Goal: Information Seeking & Learning: Learn about a topic

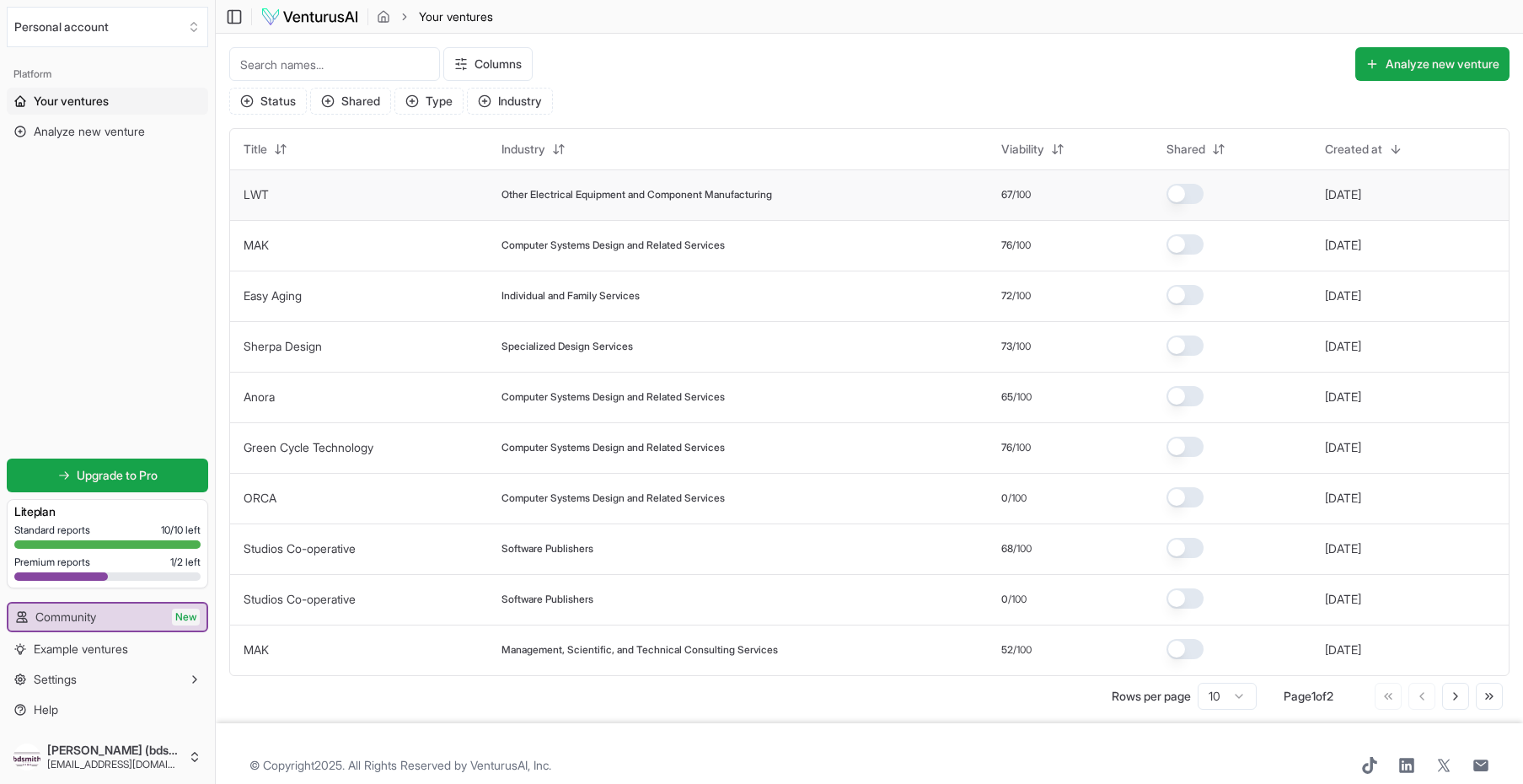
click at [652, 194] on span "Other Electrical Equipment and Component Manufacturing" at bounding box center [636, 195] width 271 height 13
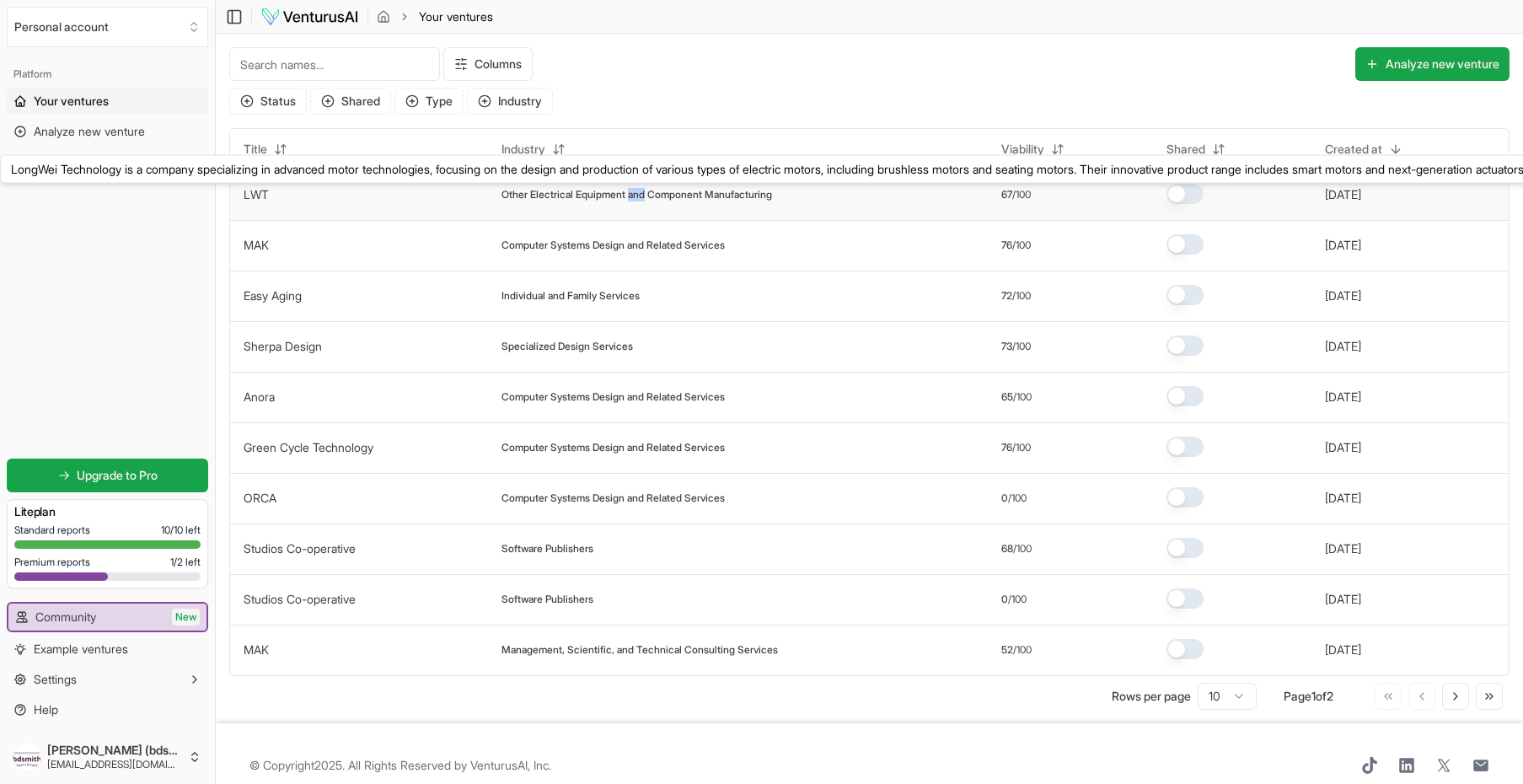
click at [261, 193] on link "LWT" at bounding box center [256, 194] width 25 height 14
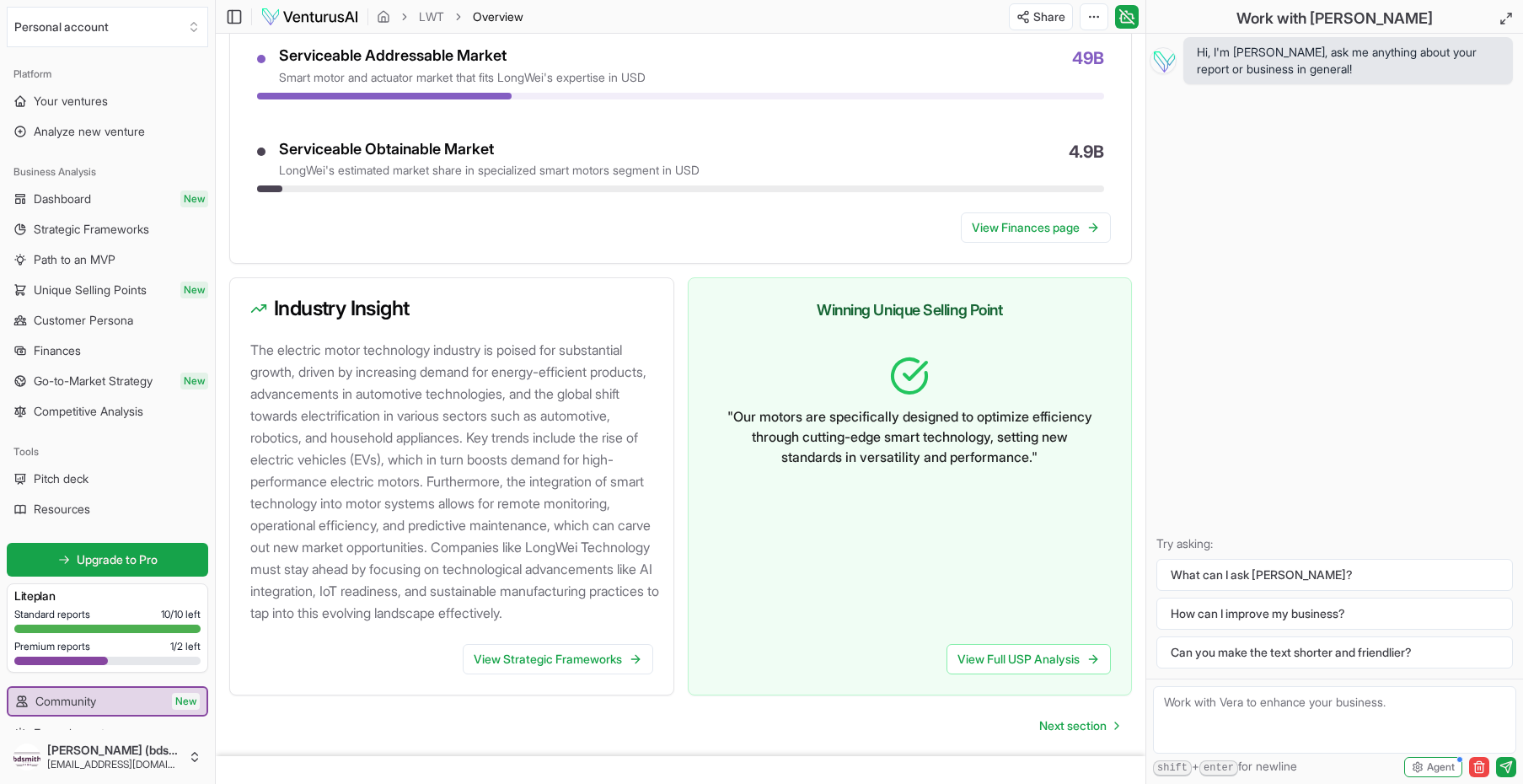
scroll to position [1522, 0]
click at [91, 405] on span "Competitive Analysis" at bounding box center [88, 412] width 110 height 17
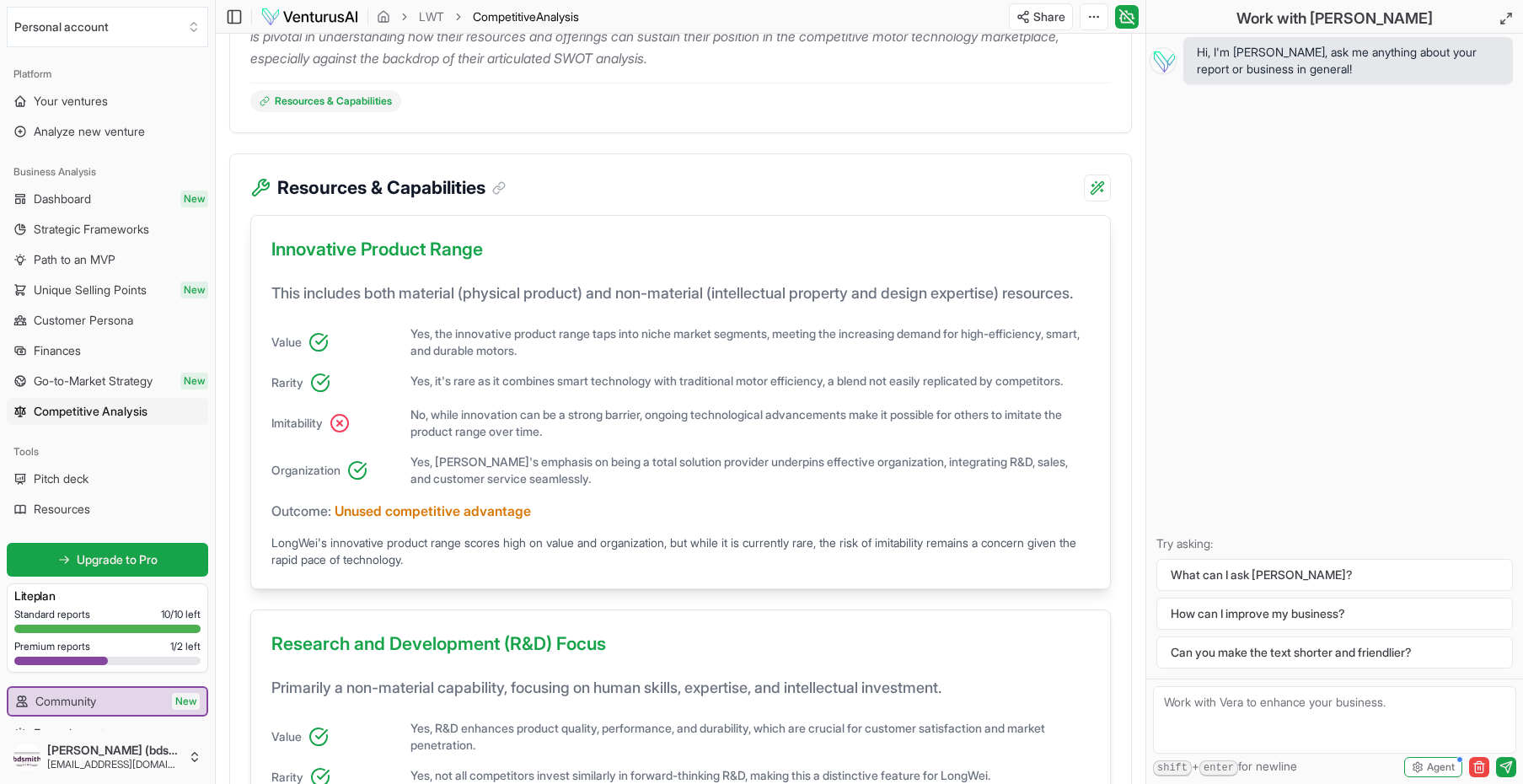
scroll to position [358, 0]
click at [1504, 18] on icon at bounding box center [1506, 19] width 13 height 13
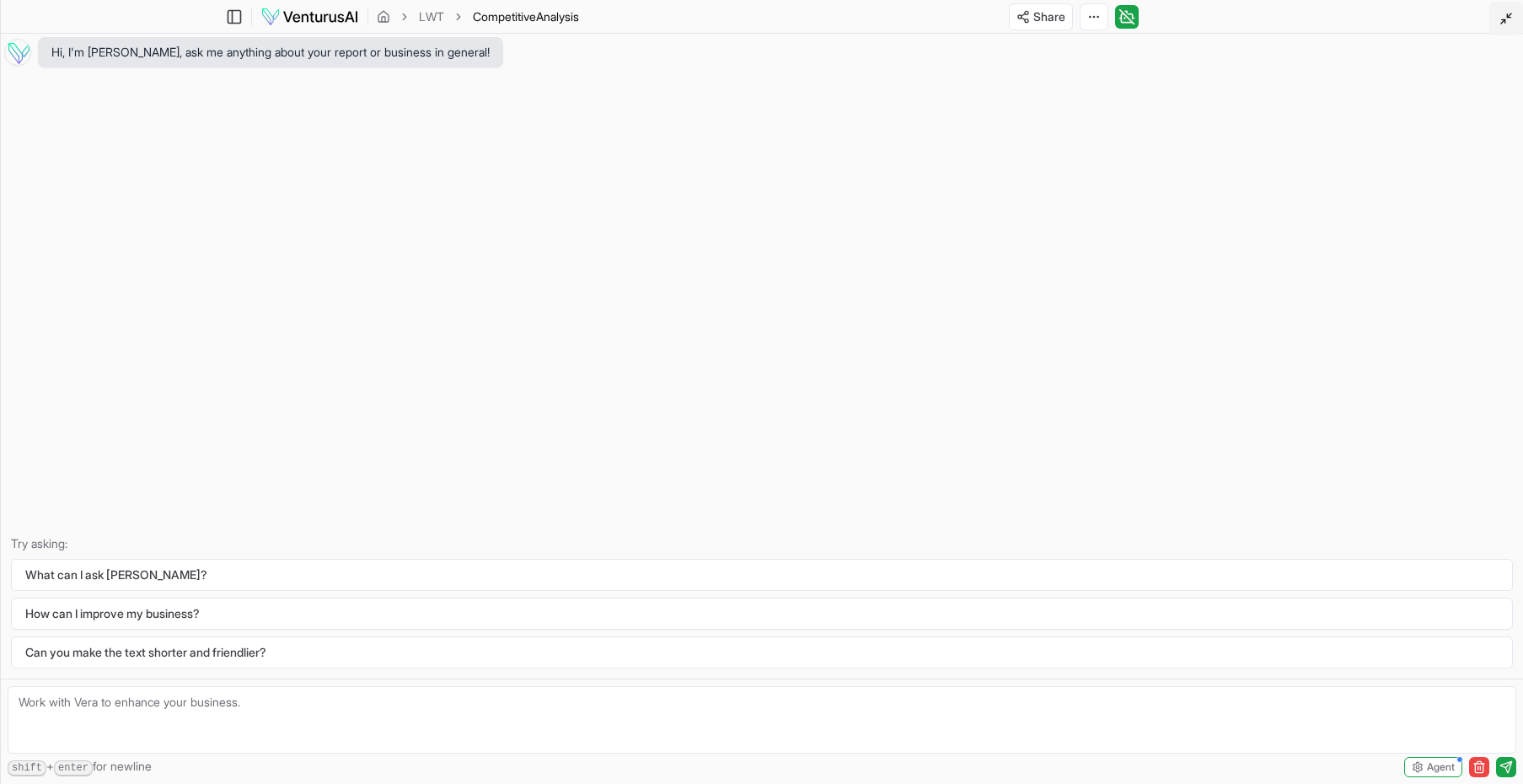
click at [1504, 18] on icon at bounding box center [1506, 19] width 13 height 13
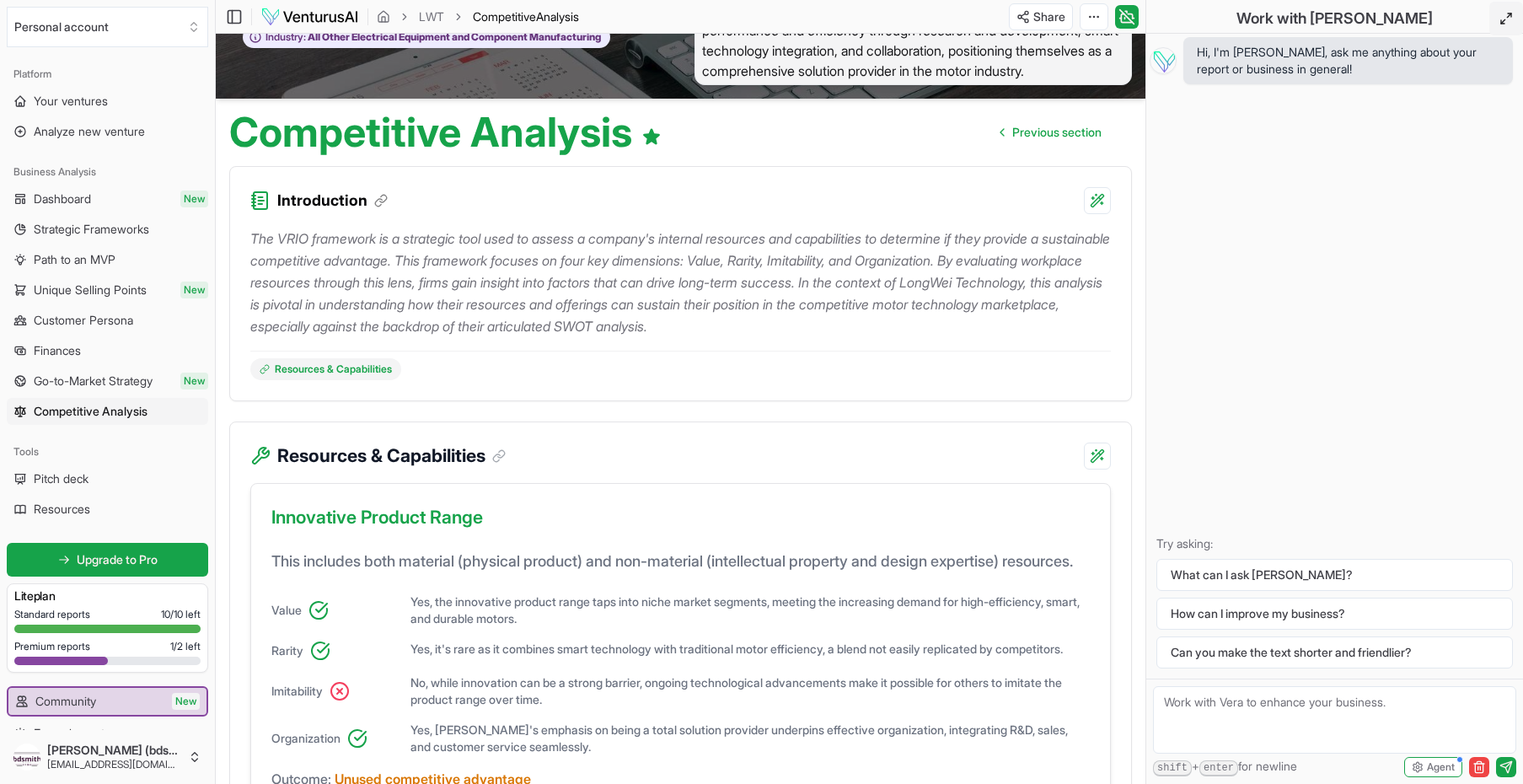
scroll to position [100, 0]
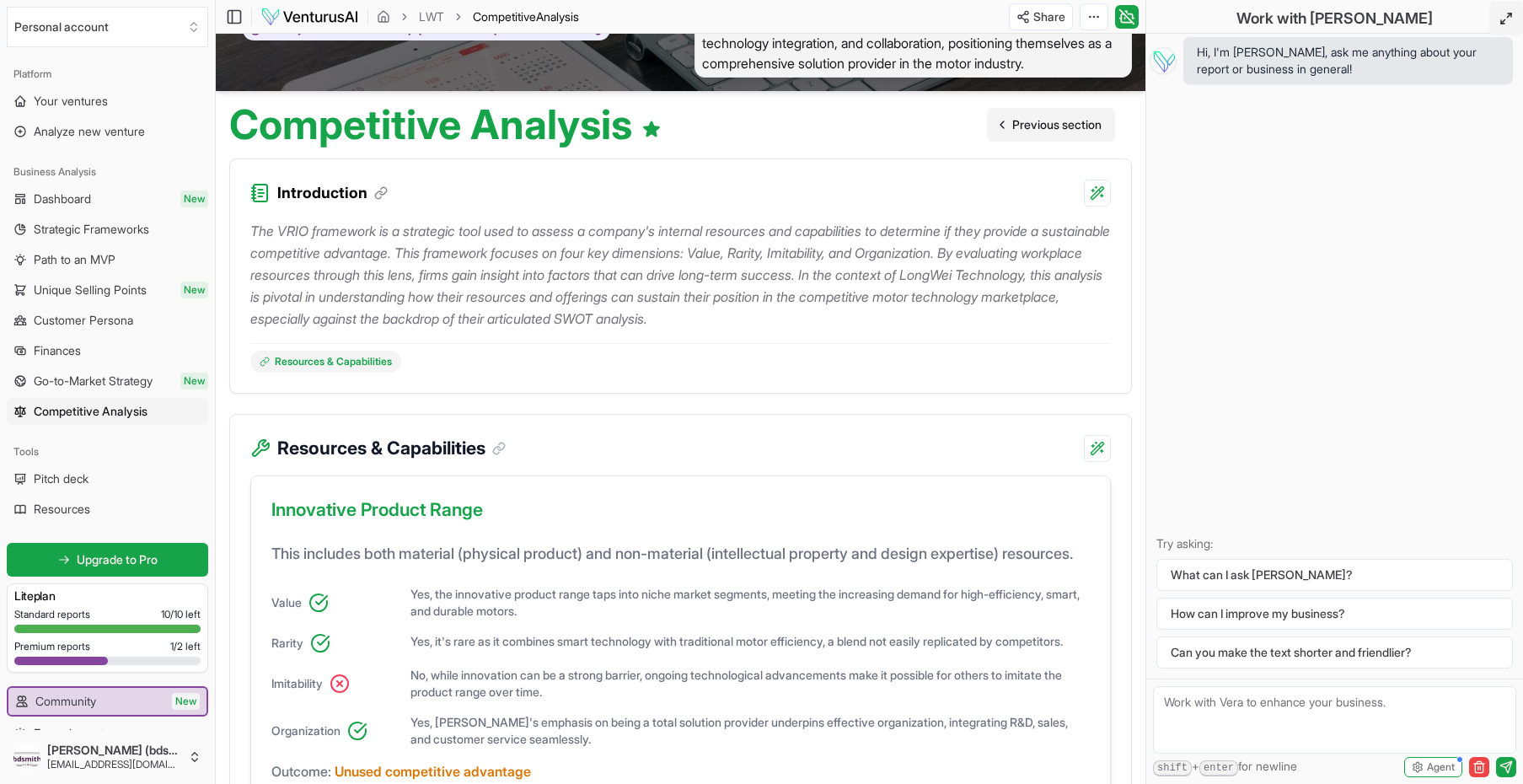
click at [1015, 129] on span "Previous section" at bounding box center [1057, 125] width 89 height 17
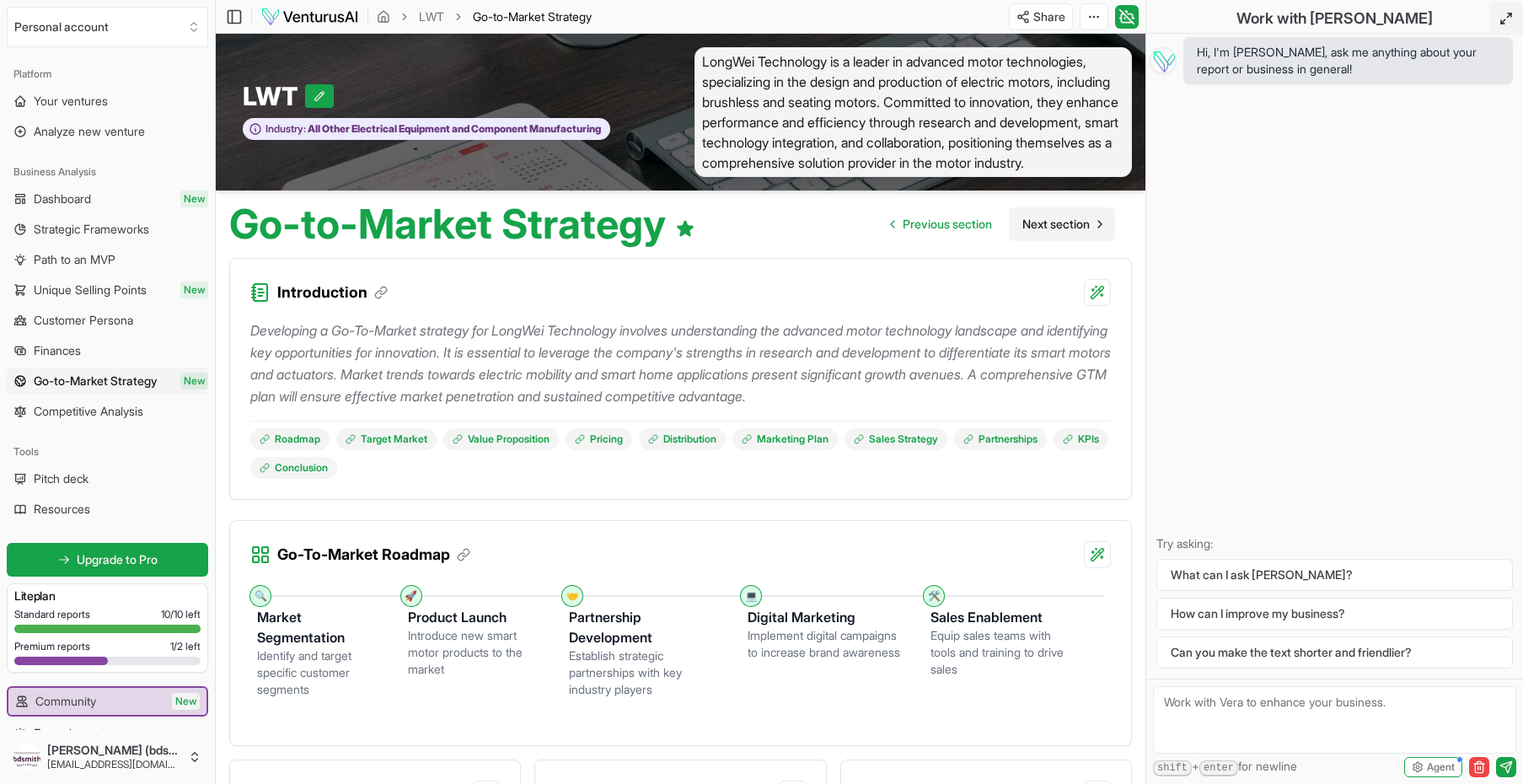
click at [1041, 224] on span "Next section" at bounding box center [1057, 225] width 68 height 17
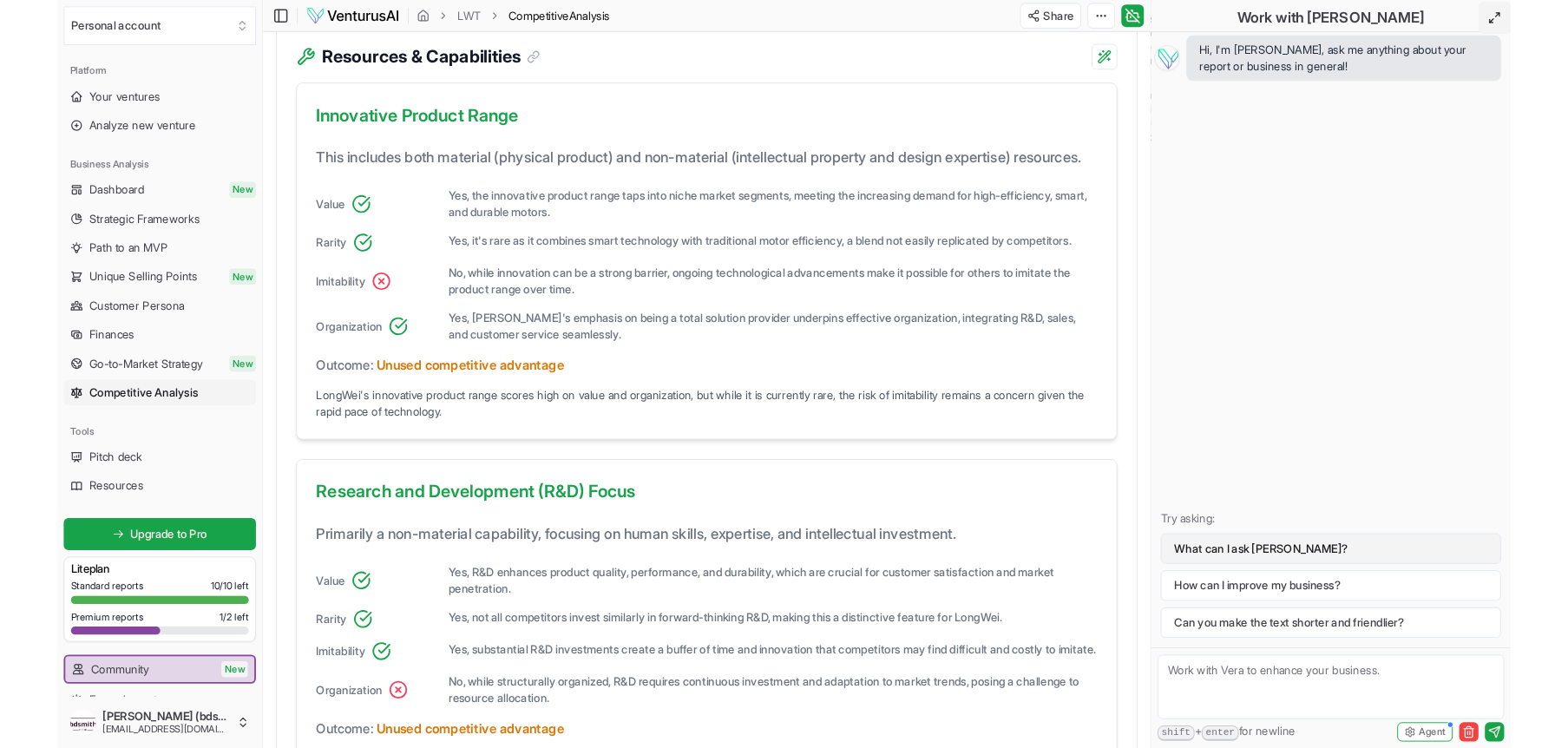
scroll to position [503, 0]
